Goal: Task Accomplishment & Management: Complete application form

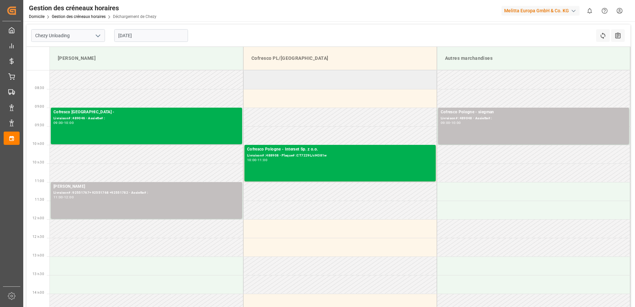
click at [344, 85] on td at bounding box center [340, 79] width 194 height 19
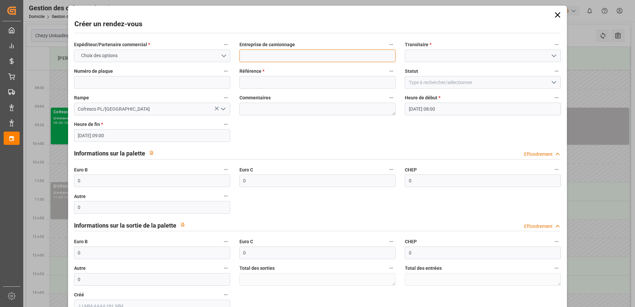
click at [283, 56] on input at bounding box center [317, 55] width 156 height 13
type input "fiet"
click at [418, 59] on input at bounding box center [483, 55] width 156 height 13
click at [553, 58] on icon "Ouvrir le menu" at bounding box center [554, 56] width 8 height 8
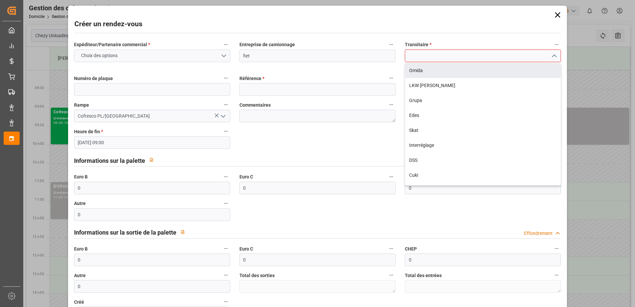
click at [449, 57] on input at bounding box center [483, 55] width 156 height 13
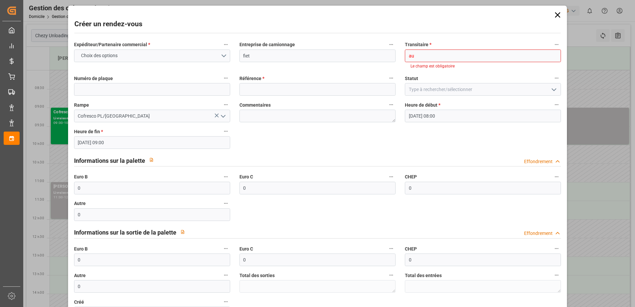
type input "a"
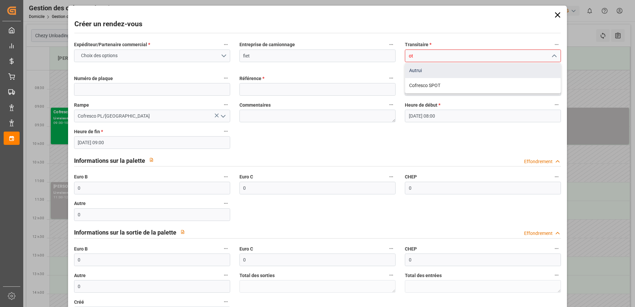
click at [430, 73] on div "Autrui" at bounding box center [482, 70] width 155 height 15
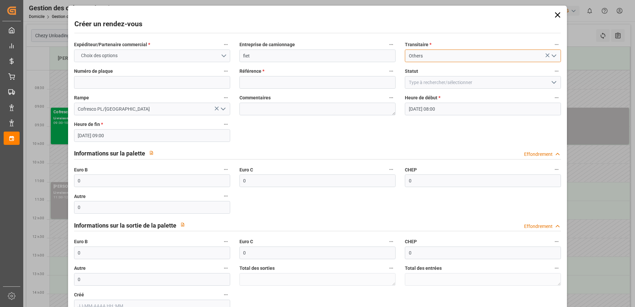
type input "Others"
click at [161, 54] on button "Choix des options" at bounding box center [152, 55] width 156 height 13
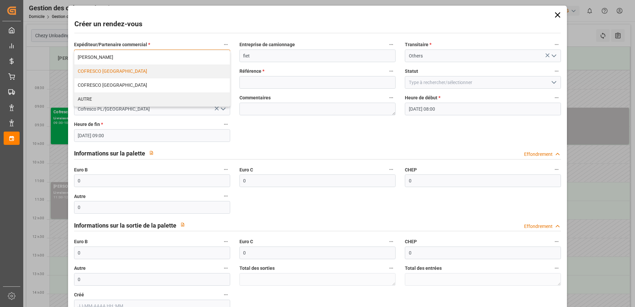
click at [143, 70] on div "COFRESCO [GEOGRAPHIC_DATA]" at bounding box center [151, 71] width 155 height 14
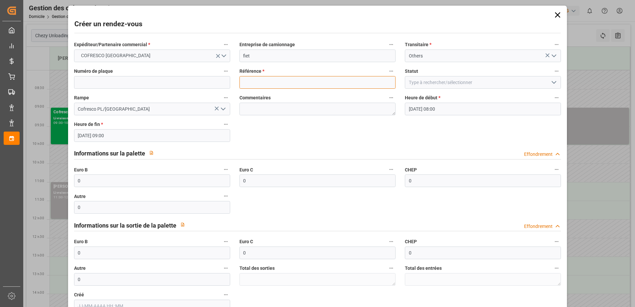
click at [259, 85] on input at bounding box center [317, 82] width 156 height 13
type input "488961"
drag, startPoint x: 92, startPoint y: 254, endPoint x: 84, endPoint y: 266, distance: 13.9
click at [61, 255] on div "Créer un rendez-vous Expéditeur/Partenaire commercial * COFRESCO POLOGNE Entrep…" at bounding box center [317, 153] width 635 height 307
type input "30"
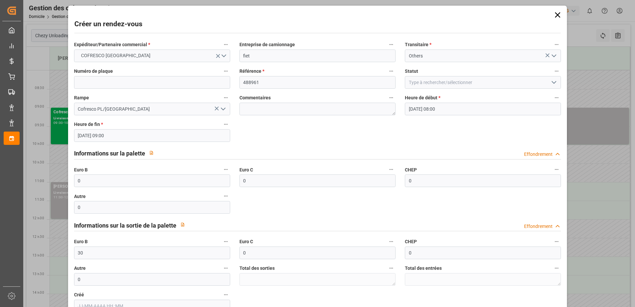
click at [550, 80] on icon "Ouvrir le menu" at bounding box center [554, 82] width 8 height 8
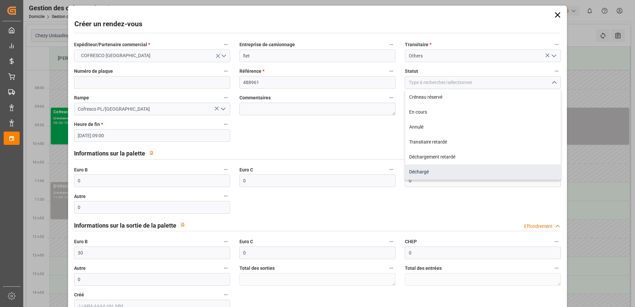
click at [440, 173] on div "Déchargé" at bounding box center [482, 171] width 155 height 15
type input "Unloaded"
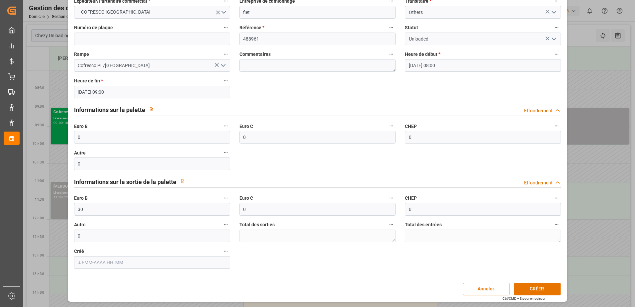
scroll to position [44, 0]
click at [547, 289] on button "CRÉER" at bounding box center [537, 288] width 46 height 13
